Goal: Information Seeking & Learning: Learn about a topic

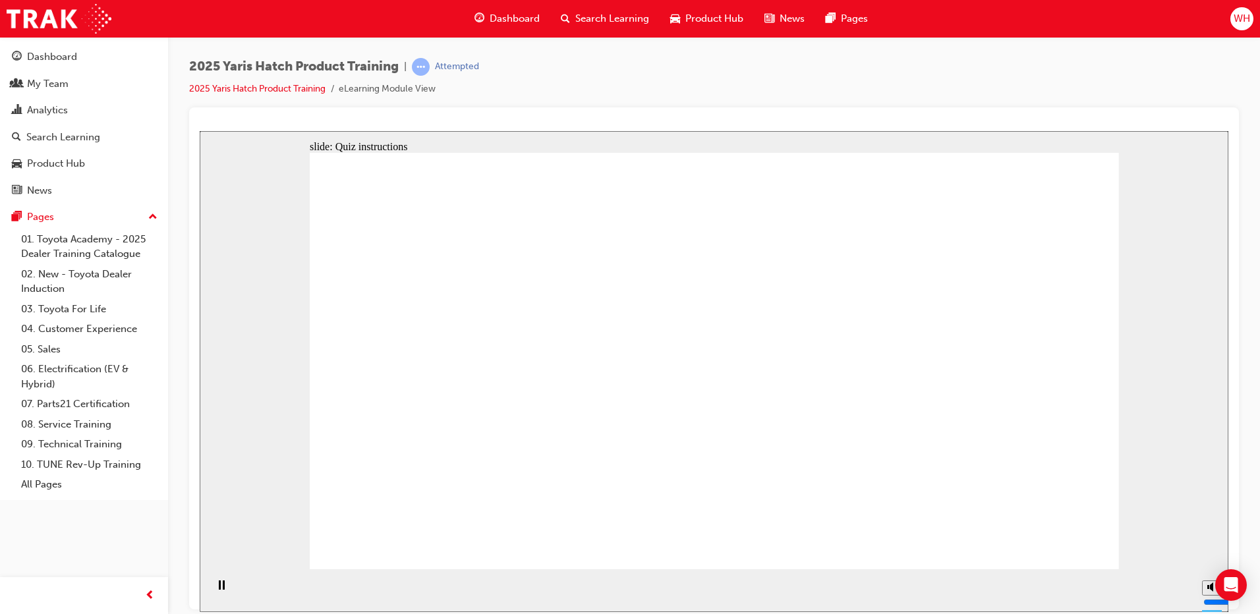
radio input "true"
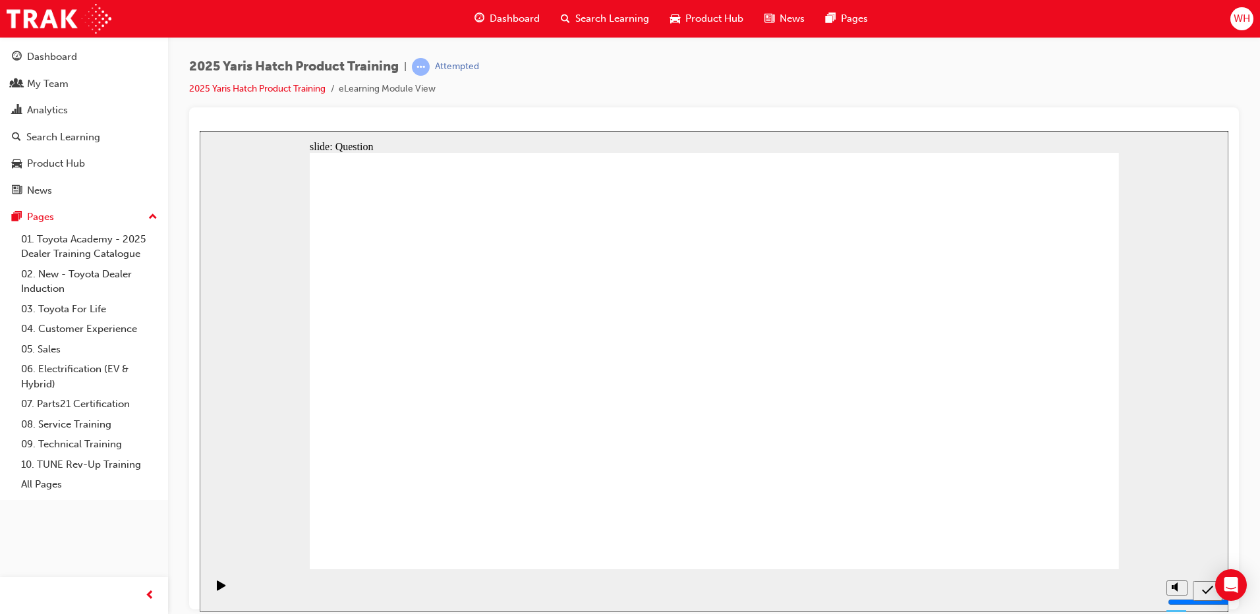
radio input "true"
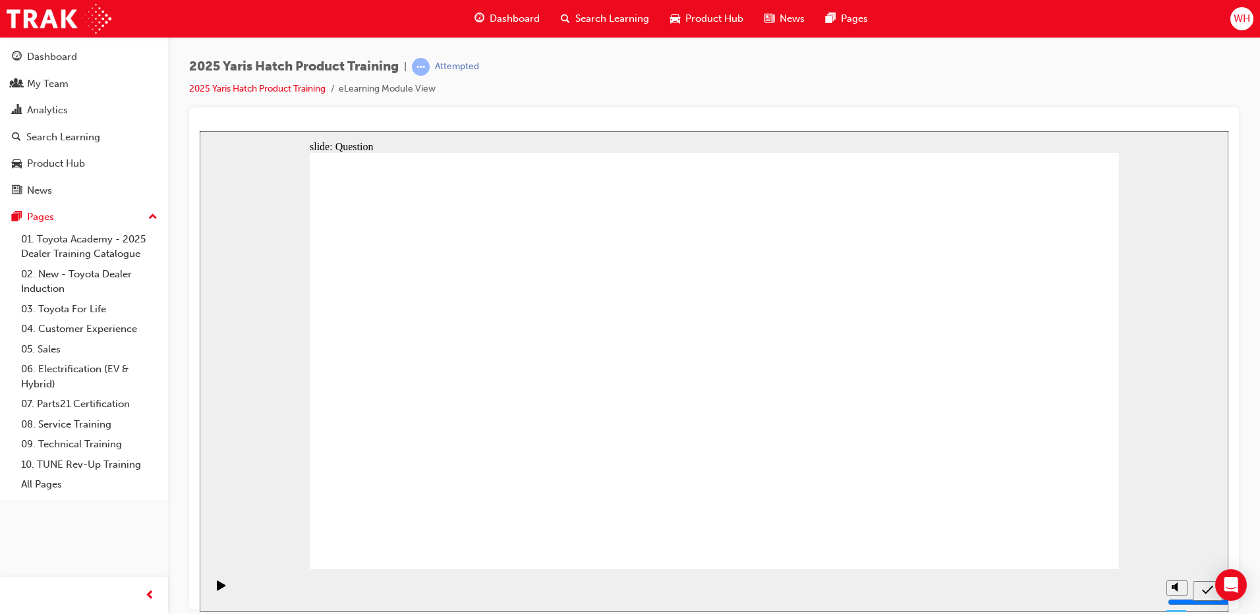
radio input "false"
radio input "true"
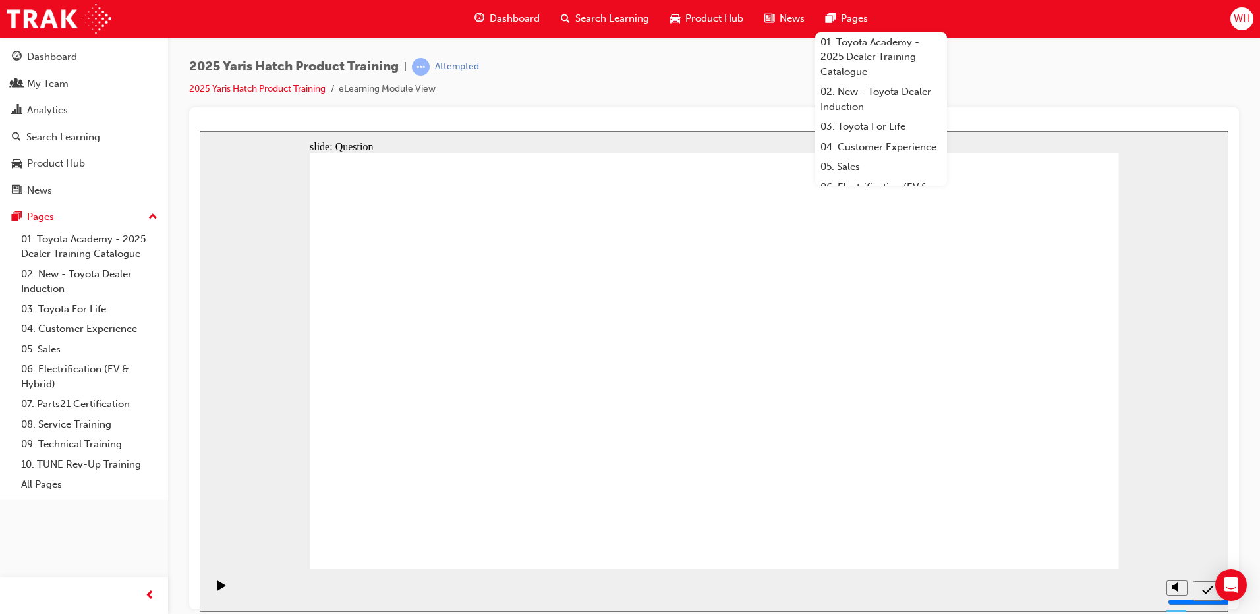
radio input "true"
drag, startPoint x: 395, startPoint y: 473, endPoint x: 563, endPoint y: 328, distance: 221.1
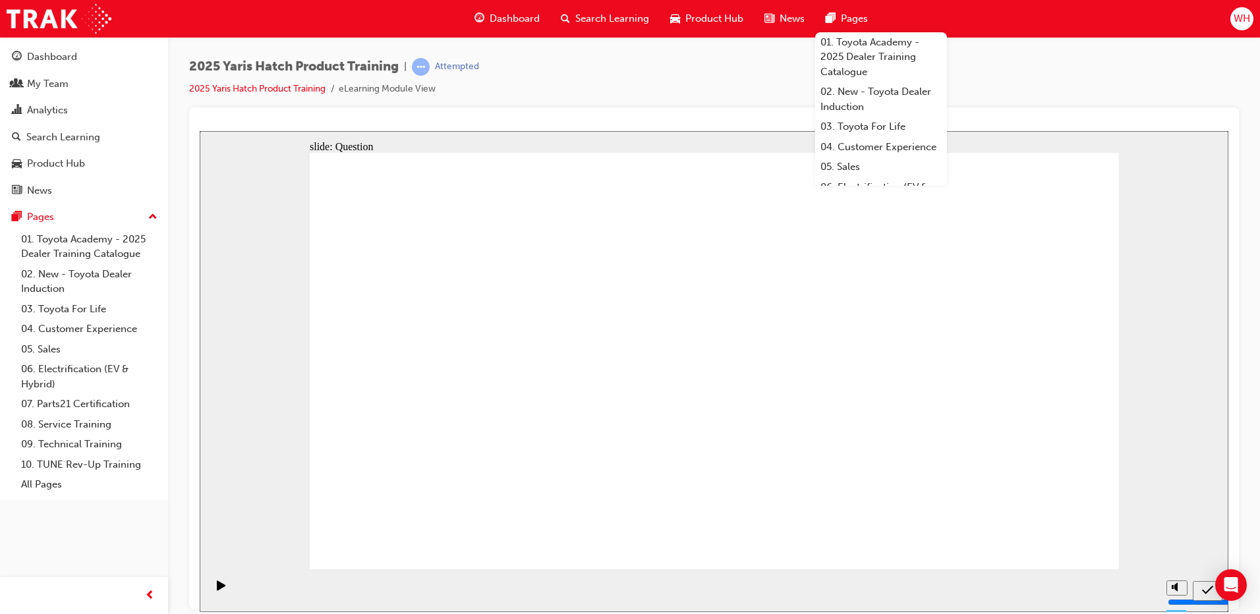
drag, startPoint x: 563, startPoint y: 328, endPoint x: 426, endPoint y: 330, distance: 137.1
drag, startPoint x: 407, startPoint y: 339, endPoint x: 375, endPoint y: 339, distance: 32.3
drag, startPoint x: 413, startPoint y: 334, endPoint x: 578, endPoint y: 329, distance: 165.5
drag, startPoint x: 432, startPoint y: 323, endPoint x: 600, endPoint y: 175, distance: 223.7
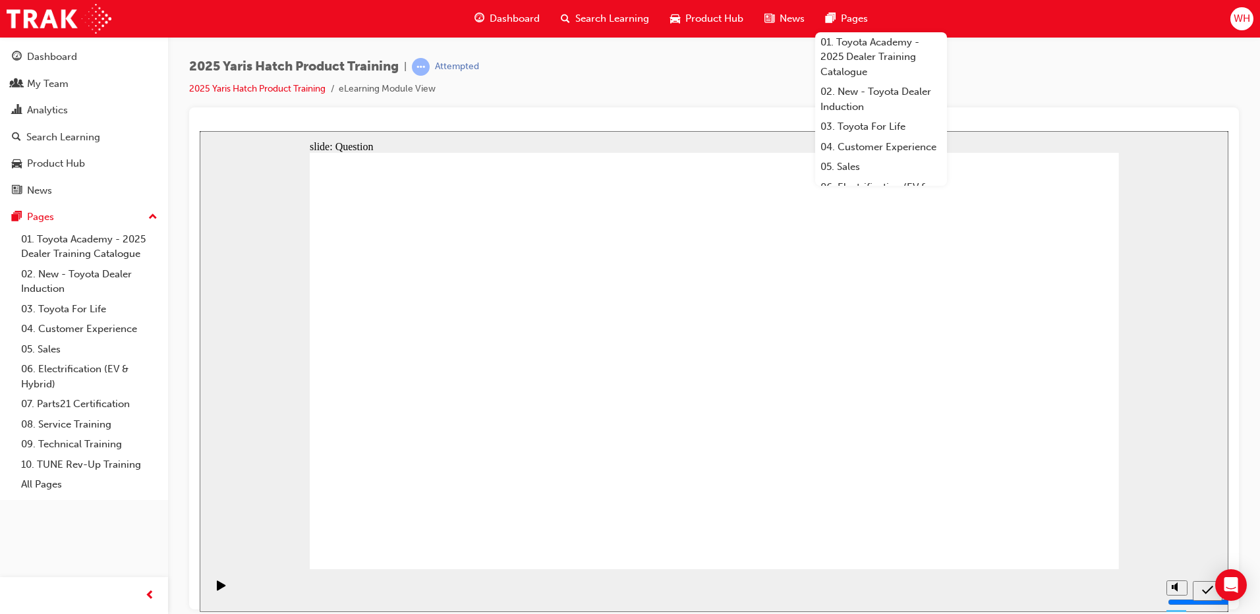
drag, startPoint x: 550, startPoint y: 339, endPoint x: 406, endPoint y: 345, distance: 143.8
drag, startPoint x: 846, startPoint y: 341, endPoint x: 570, endPoint y: 339, distance: 276.9
drag, startPoint x: 726, startPoint y: 365, endPoint x: 873, endPoint y: 370, distance: 147.1
drag, startPoint x: 998, startPoint y: 372, endPoint x: 716, endPoint y: 370, distance: 281.5
drag, startPoint x: 591, startPoint y: 195, endPoint x: 1013, endPoint y: 350, distance: 449.4
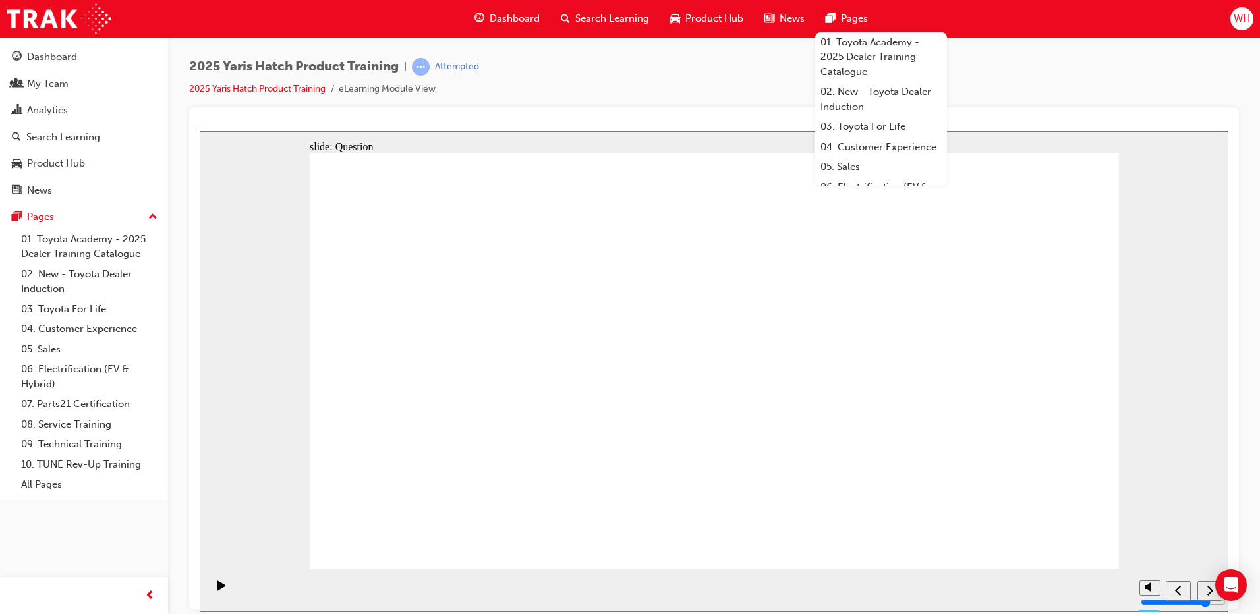
click at [984, 83] on div "2025 Yaris Hatch Product Training | Attempted 2025 Yaris Hatch Product Training…" at bounding box center [714, 82] width 1050 height 49
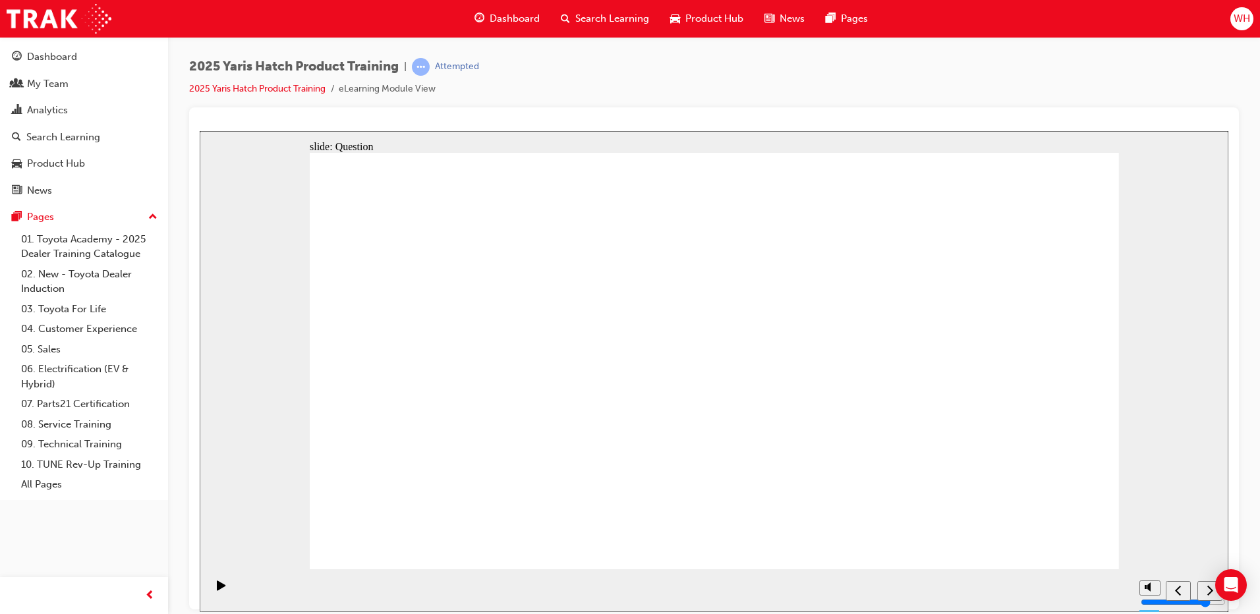
click at [910, 11] on div "Dashboard Search Learning Product Hub News Pages WH" at bounding box center [630, 19] width 1260 height 38
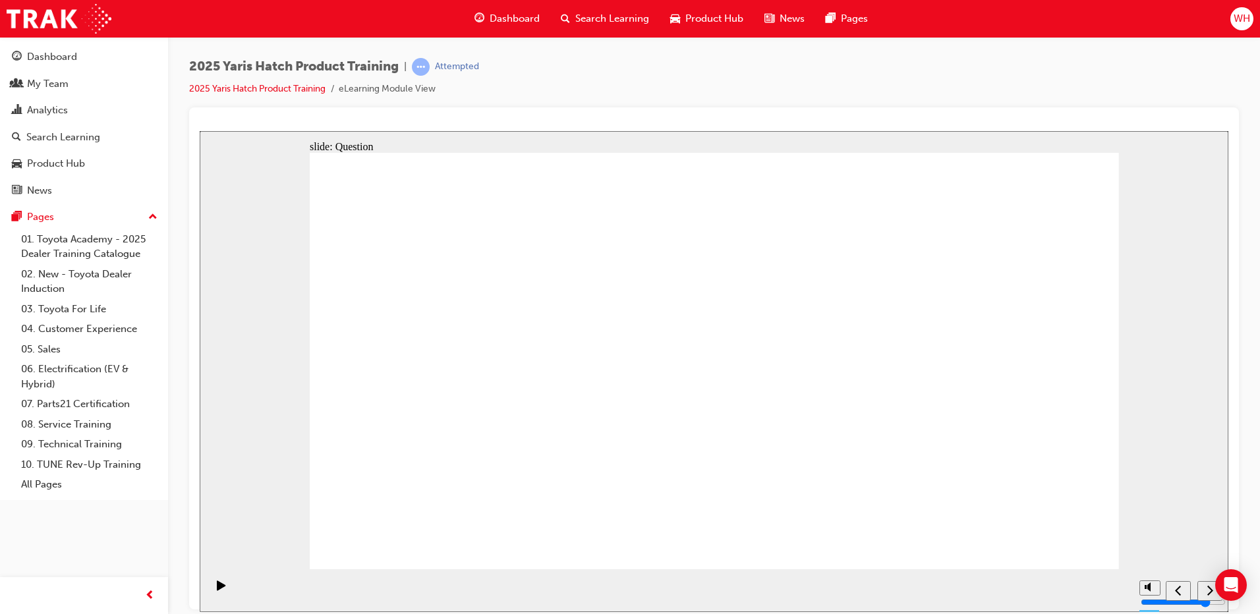
click at [268, 89] on link "2025 Yaris Hatch Product Training" at bounding box center [257, 88] width 136 height 11
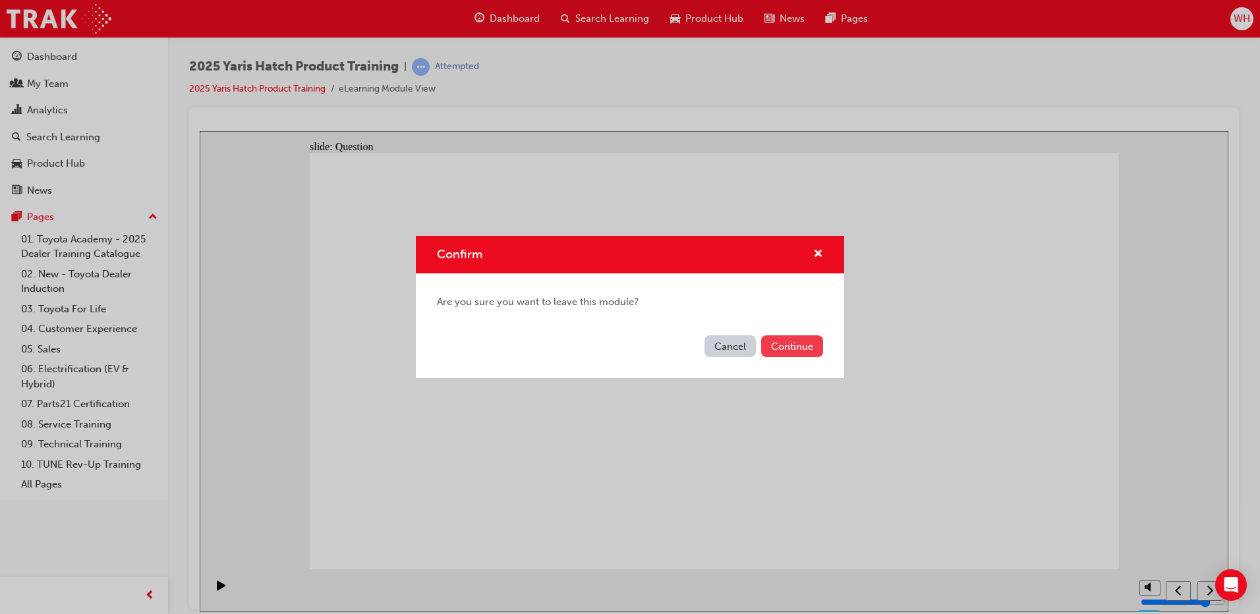
click at [775, 347] on button "Continue" at bounding box center [792, 347] width 62 height 22
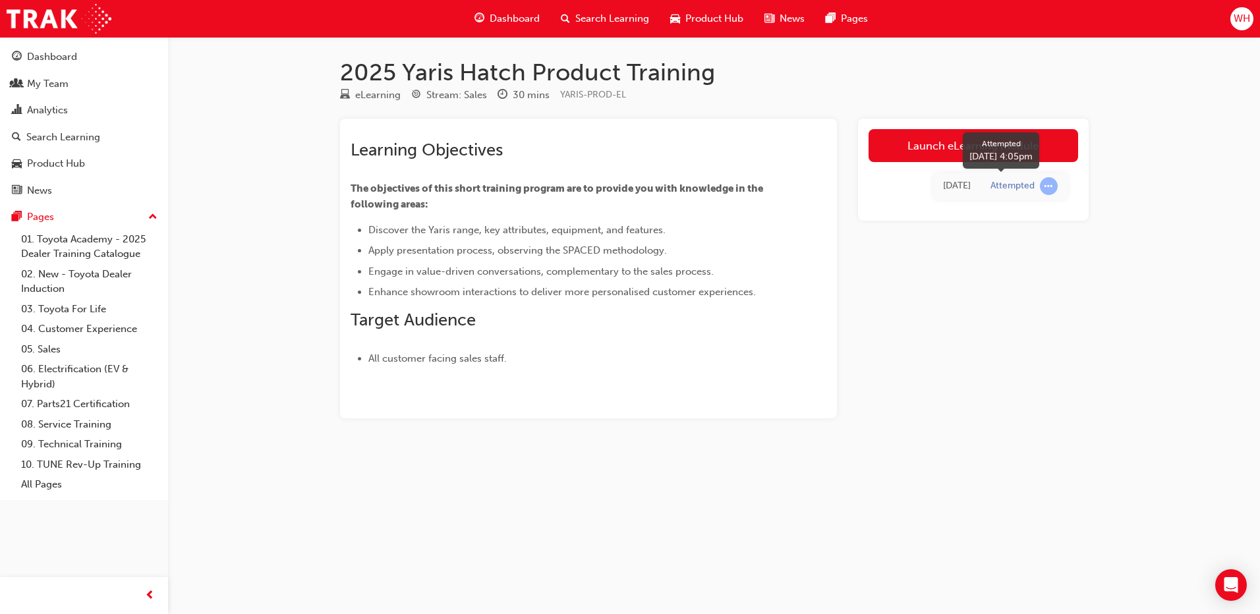
click at [1009, 185] on div "Attempted" at bounding box center [1013, 186] width 44 height 13
click at [1051, 186] on span "learningRecordVerb_ATTEMPT-icon" at bounding box center [1049, 186] width 18 height 18
click at [714, 314] on h2 "Target Audience" at bounding box center [565, 320] width 428 height 21
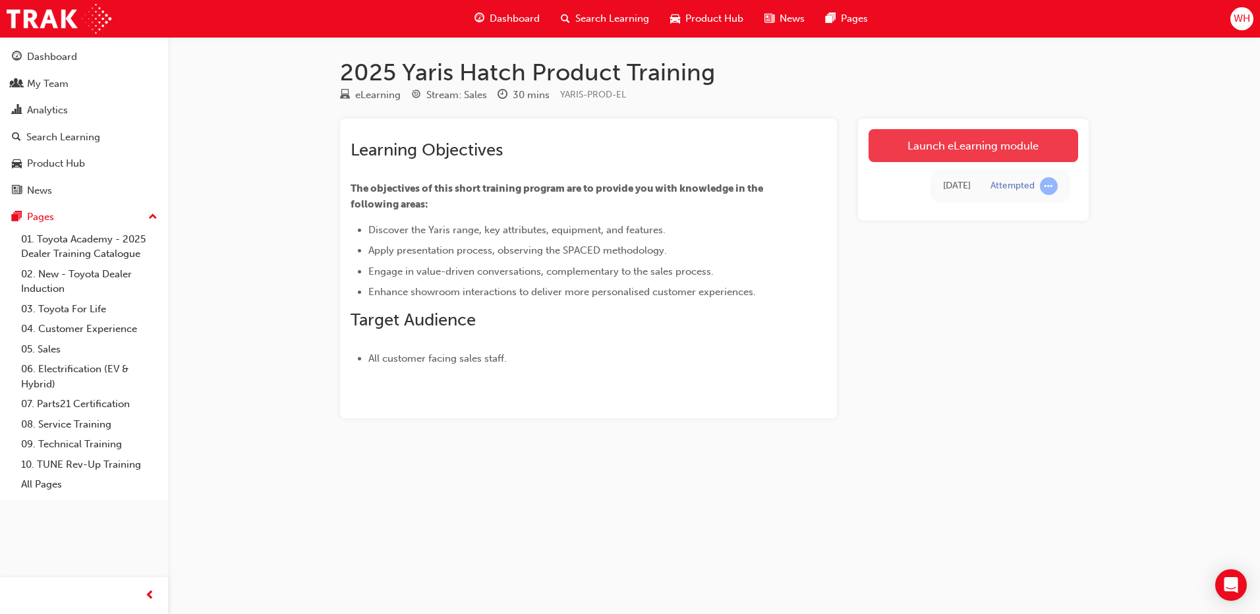
click at [972, 148] on link "Launch eLearning module" at bounding box center [974, 145] width 210 height 33
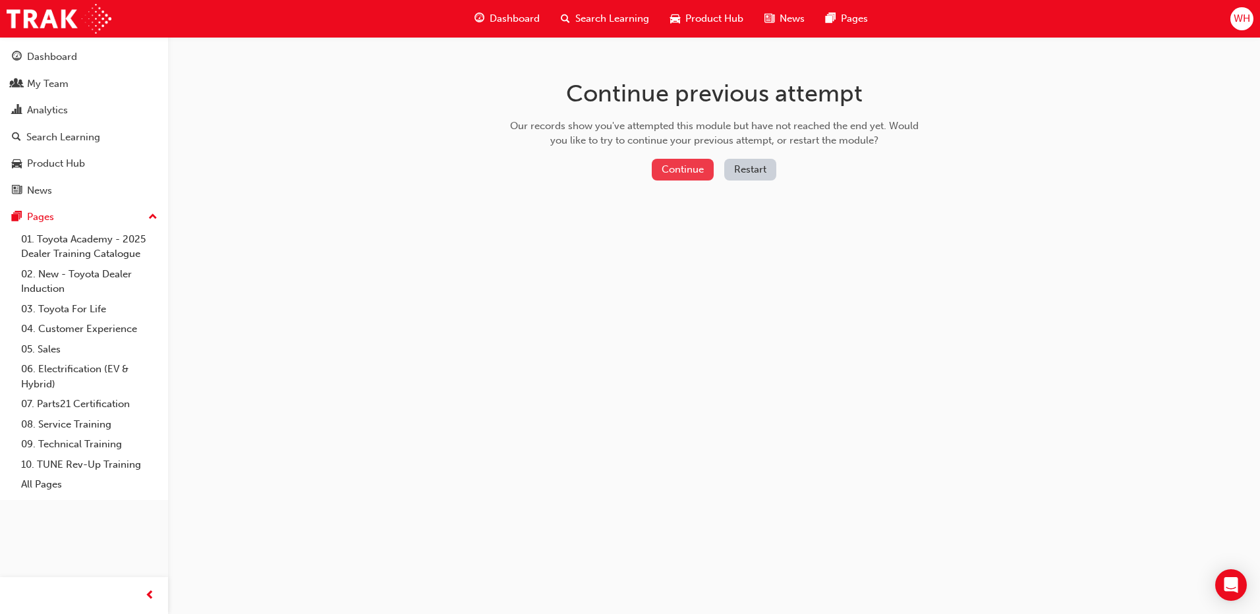
click at [680, 175] on button "Continue" at bounding box center [683, 170] width 62 height 22
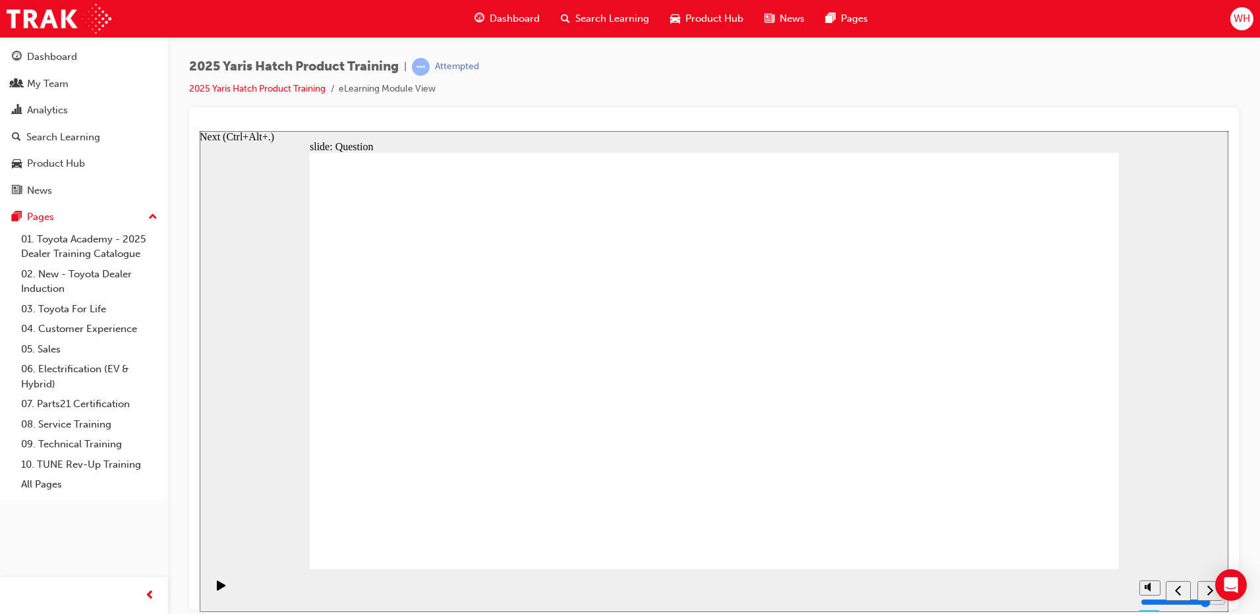
click at [1205, 589] on div "Next (Ctrl+Alt+Period)" at bounding box center [1210, 591] width 15 height 14
drag, startPoint x: 839, startPoint y: 359, endPoint x: 838, endPoint y: 331, distance: 27.7
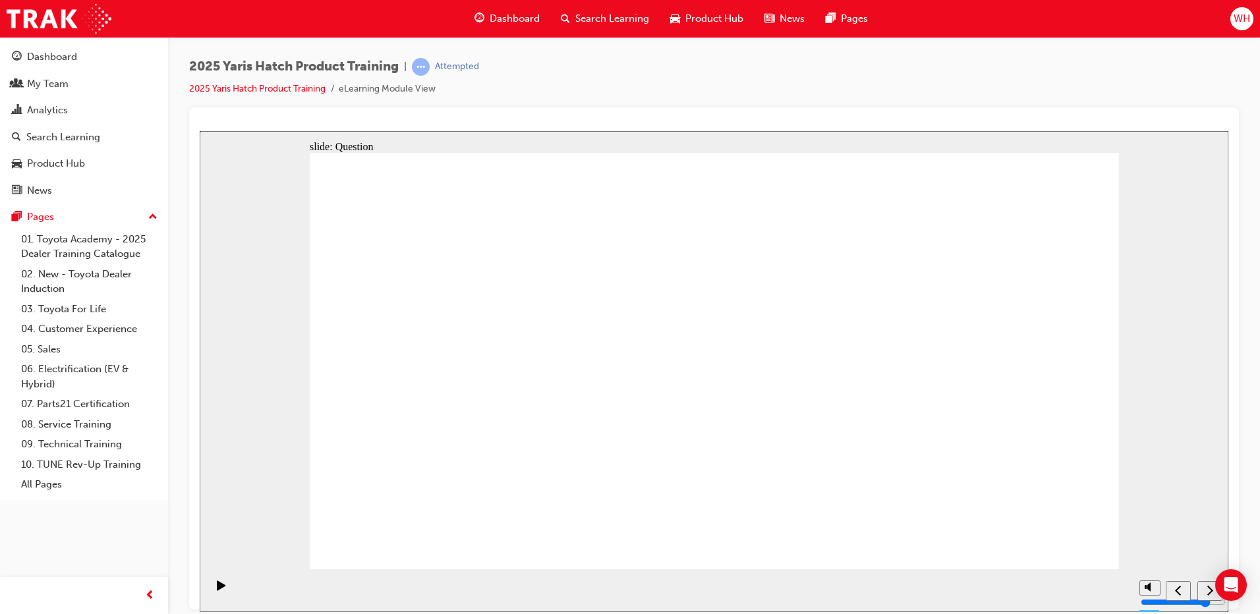
drag, startPoint x: 838, startPoint y: 331, endPoint x: 783, endPoint y: 330, distance: 55.4
drag, startPoint x: 968, startPoint y: 355, endPoint x: 960, endPoint y: 337, distance: 20.1
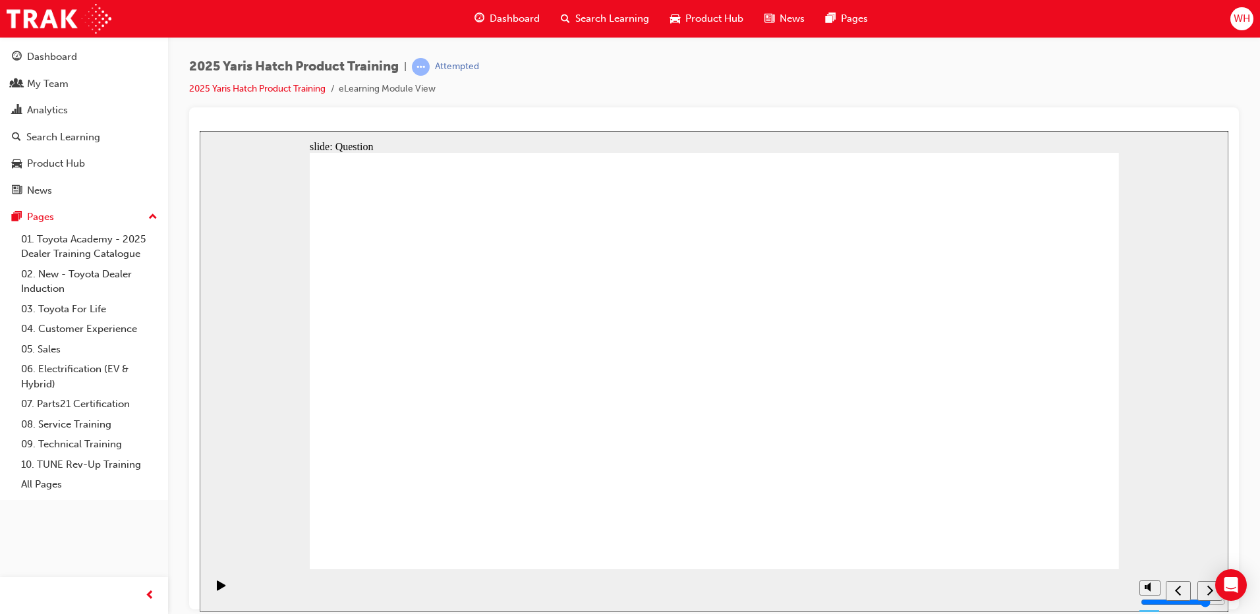
radio input "true"
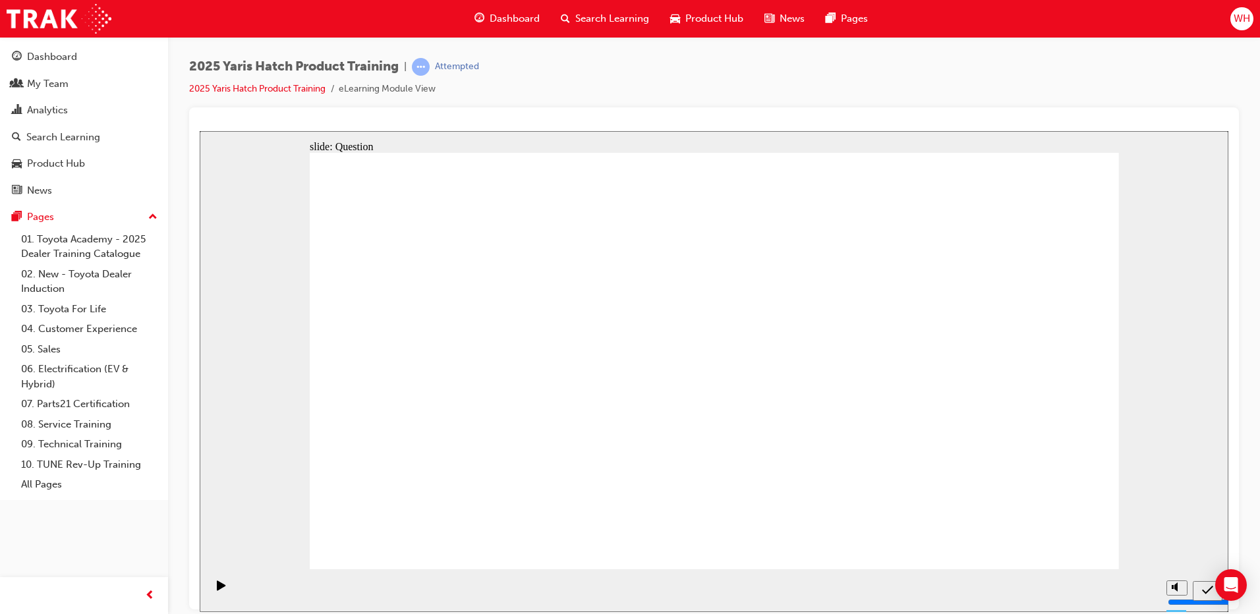
radio input "true"
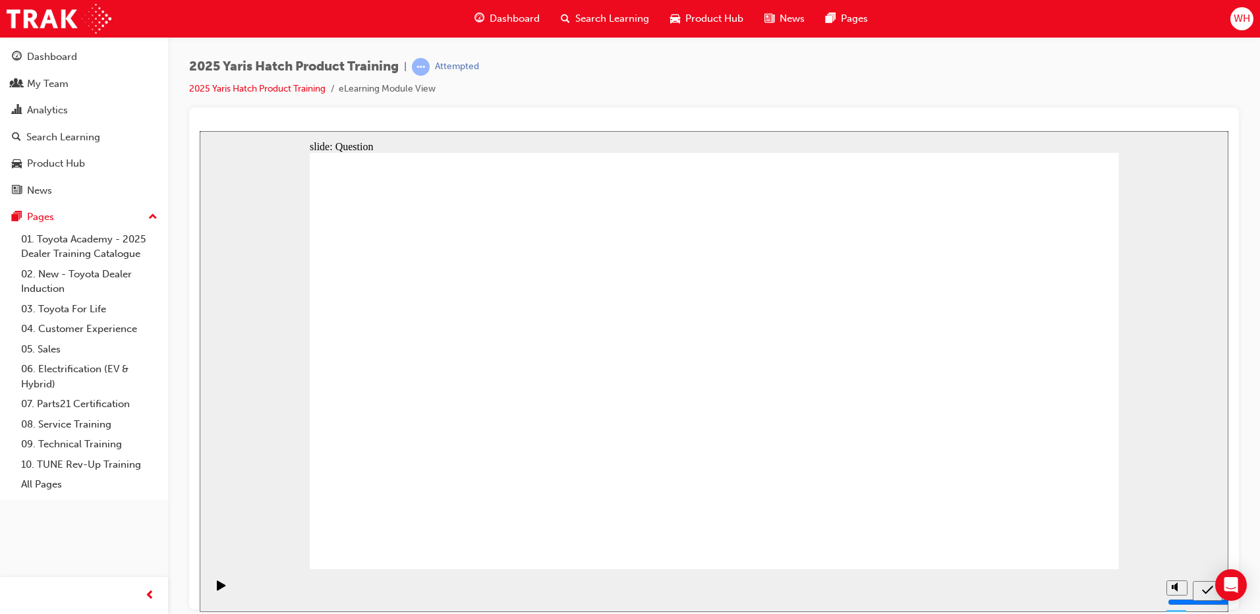
radio input "true"
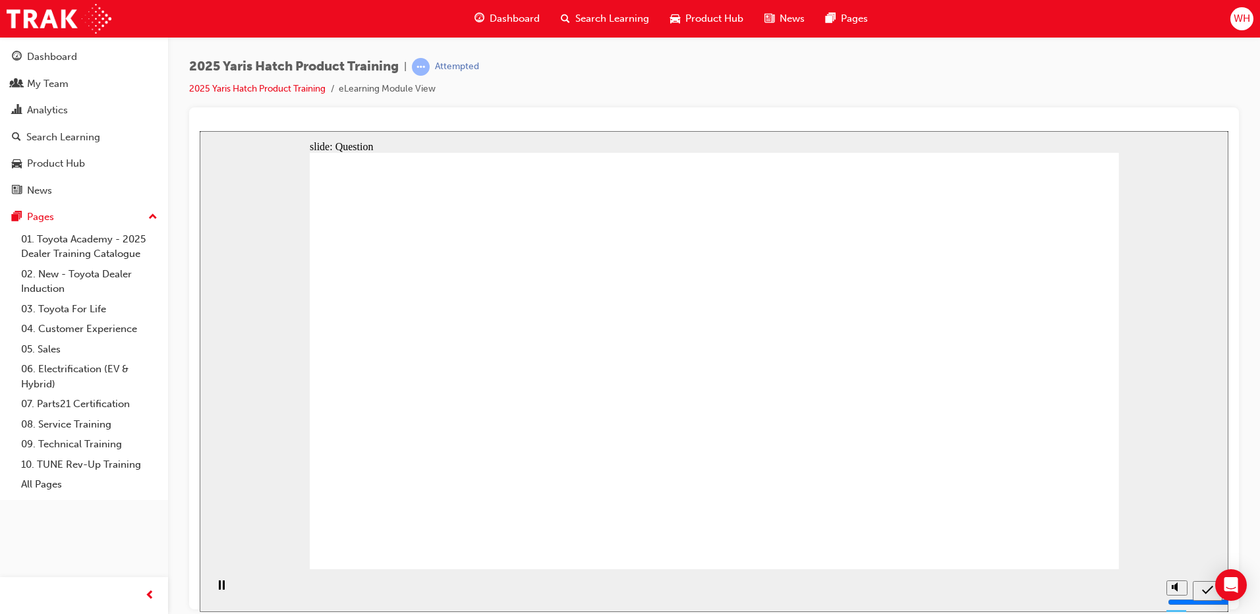
radio input "true"
drag, startPoint x: 837, startPoint y: 339, endPoint x: 697, endPoint y: 224, distance: 181.7
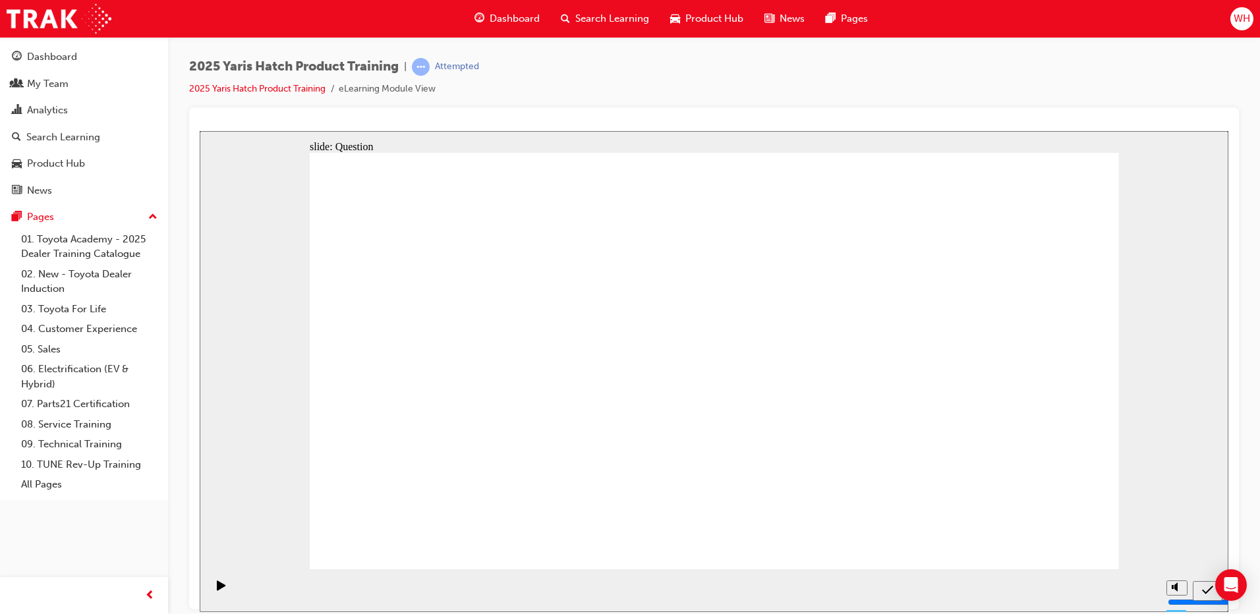
drag, startPoint x: 723, startPoint y: 332, endPoint x: 868, endPoint y: 330, distance: 145.0
drag, startPoint x: 852, startPoint y: 345, endPoint x: 849, endPoint y: 374, distance: 29.1
drag, startPoint x: 415, startPoint y: 344, endPoint x: 414, endPoint y: 456, distance: 112.1
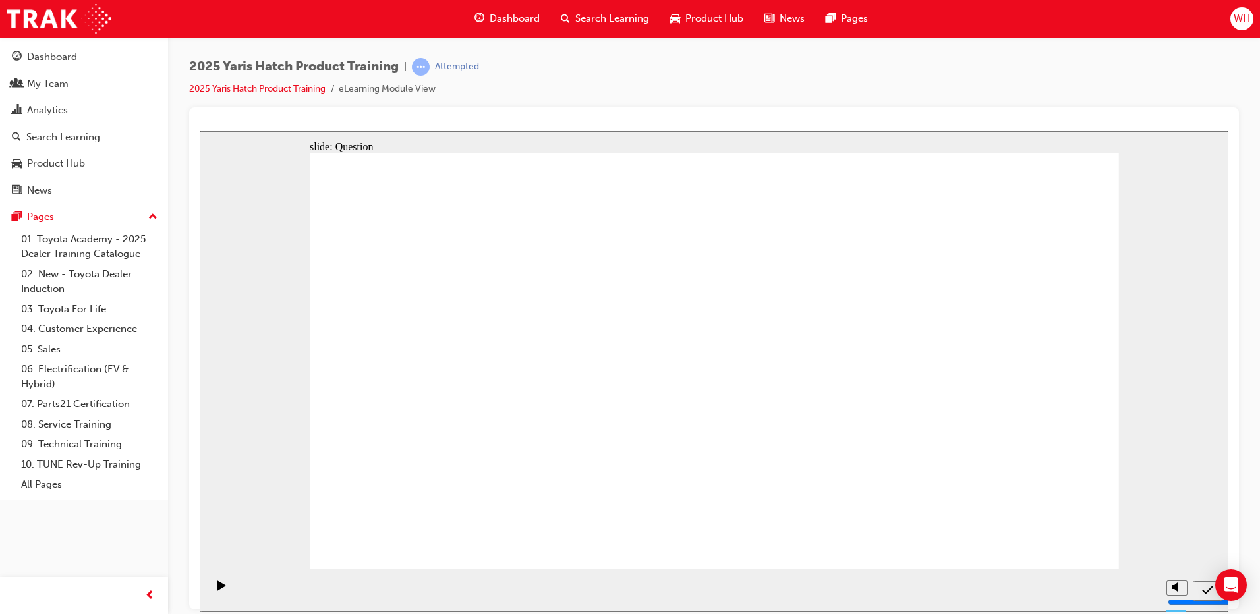
drag, startPoint x: 413, startPoint y: 467, endPoint x: 423, endPoint y: 303, distance: 164.5
drag, startPoint x: 537, startPoint y: 341, endPoint x: 394, endPoint y: 467, distance: 190.1
drag, startPoint x: 432, startPoint y: 297, endPoint x: 1005, endPoint y: 469, distance: 597.9
drag, startPoint x: 695, startPoint y: 224, endPoint x: 546, endPoint y: 475, distance: 292.3
drag, startPoint x: 1016, startPoint y: 339, endPoint x: 729, endPoint y: 467, distance: 314.8
